Goal: Navigation & Orientation: Find specific page/section

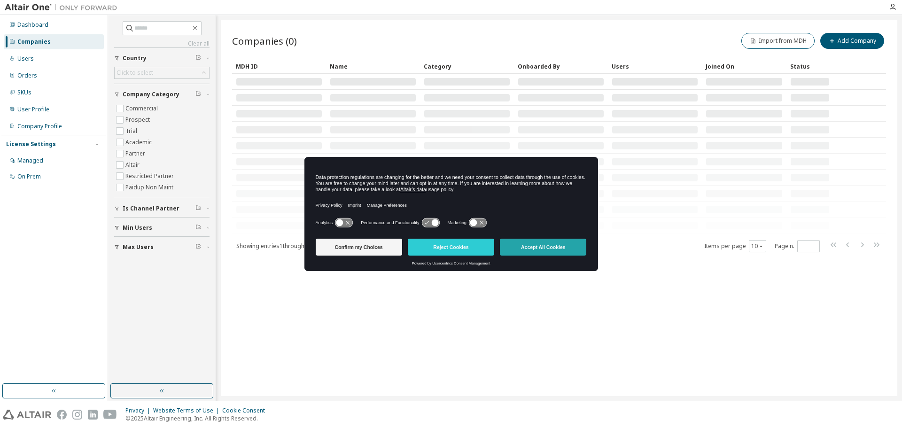
click at [532, 248] on button "Accept All Cookies" at bounding box center [543, 247] width 86 height 17
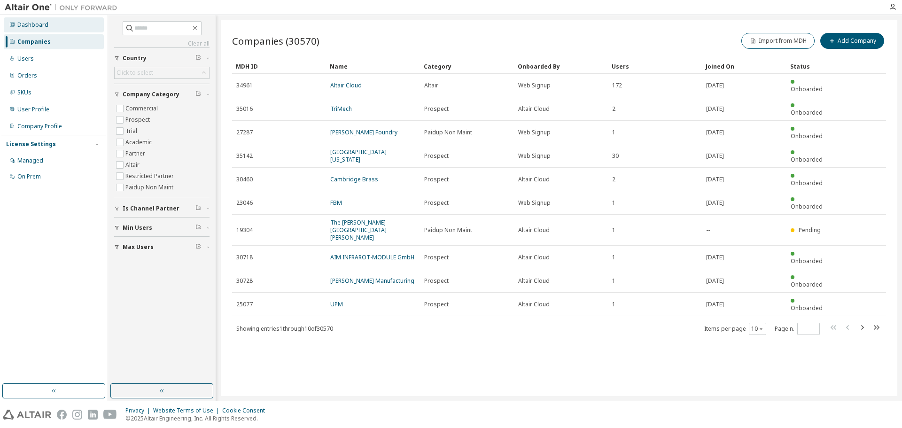
click at [13, 23] on icon at bounding box center [12, 25] width 6 height 6
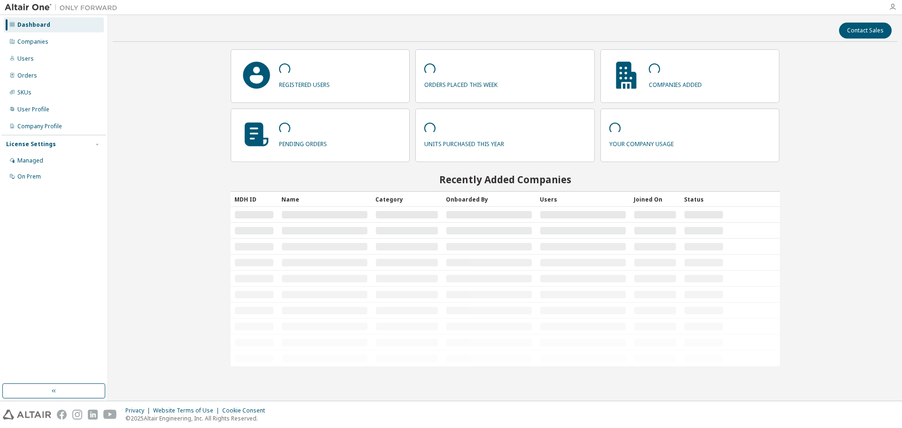
click at [891, 8] on icon "button" at bounding box center [893, 7] width 8 height 8
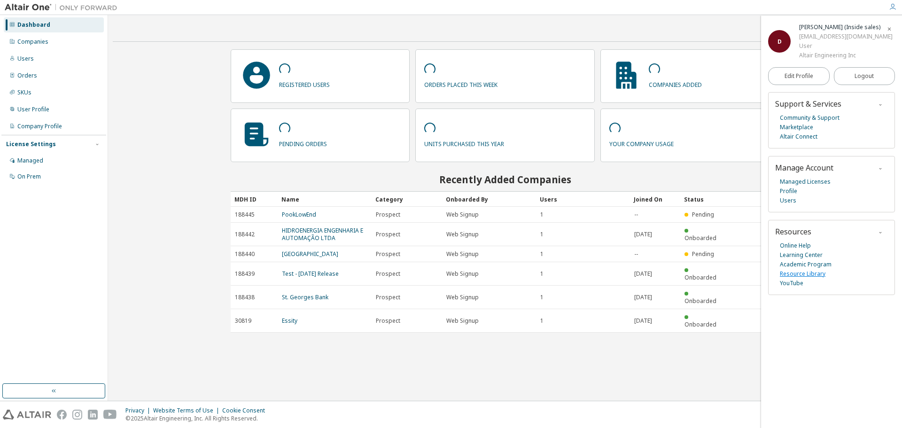
click at [812, 275] on link "Resource Library" at bounding box center [803, 273] width 46 height 9
click at [826, 117] on link "Community & Support" at bounding box center [810, 117] width 60 height 9
